Goal: Transaction & Acquisition: Purchase product/service

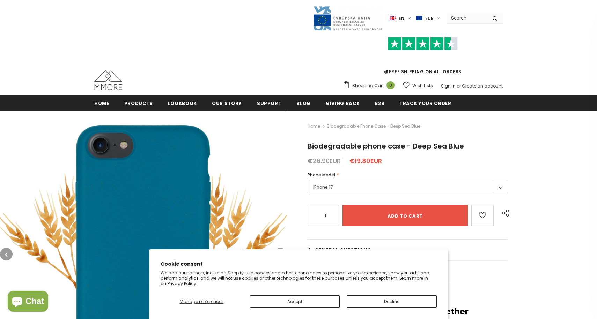
click at [371, 304] on button "Decline" at bounding box center [391, 301] width 90 height 13
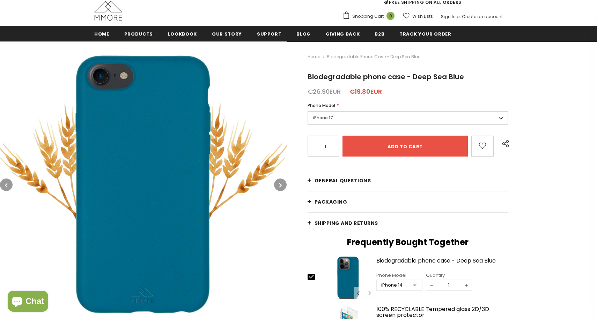
scroll to position [74, 0]
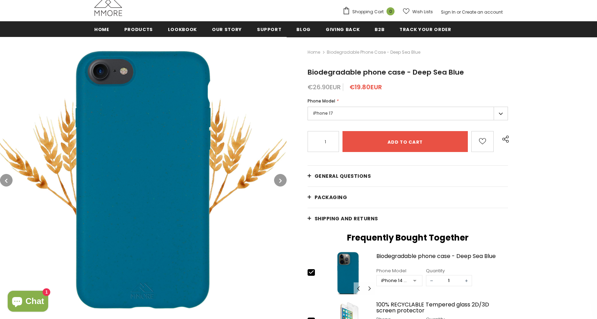
click at [387, 112] on label "iPhone 17" at bounding box center [407, 114] width 200 height 14
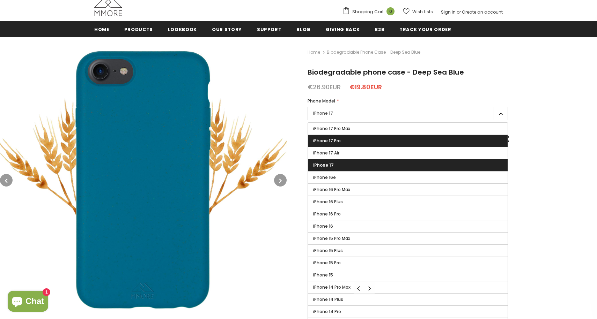
click at [361, 141] on label "iPhone 17 Pro" at bounding box center [408, 141] width 200 height 12
click at [0, 0] on input "iPhone 17 Pro" at bounding box center [0, 0] width 0 height 0
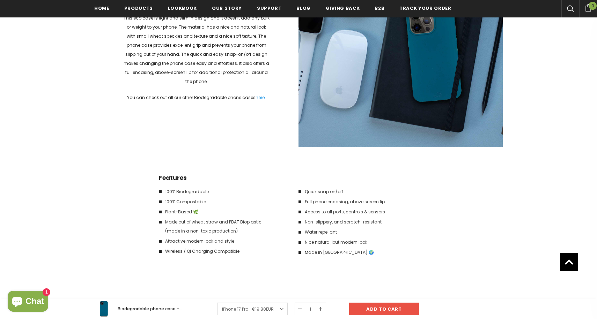
scroll to position [1017, 0]
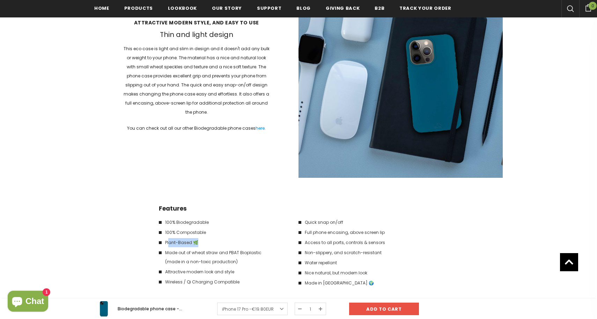
drag, startPoint x: 168, startPoint y: 240, endPoint x: 211, endPoint y: 241, distance: 42.9
click at [211, 241] on li "Plant-Based 🌿" at bounding box center [225, 242] width 133 height 9
click at [235, 223] on li "100% Biodegradable" at bounding box center [225, 222] width 133 height 9
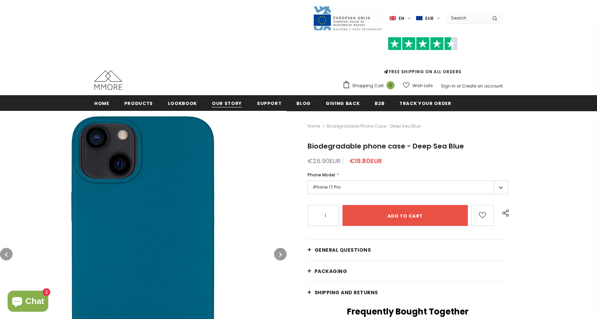
scroll to position [0, 0]
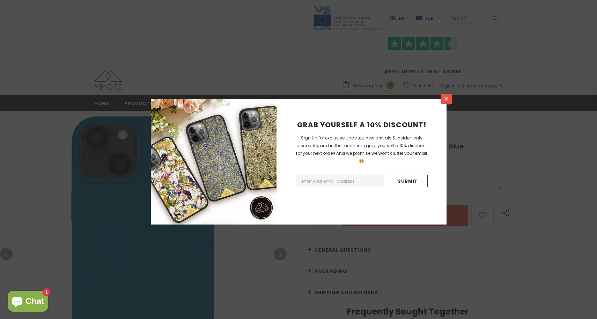
click at [448, 103] on link at bounding box center [446, 99] width 10 height 10
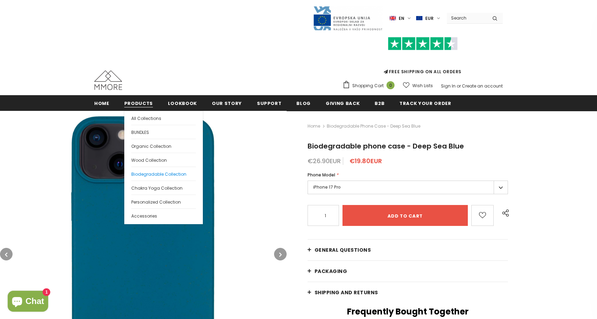
click at [164, 177] on span "Biodegradable Collection" at bounding box center [158, 174] width 55 height 6
